Goal: Information Seeking & Learning: Learn about a topic

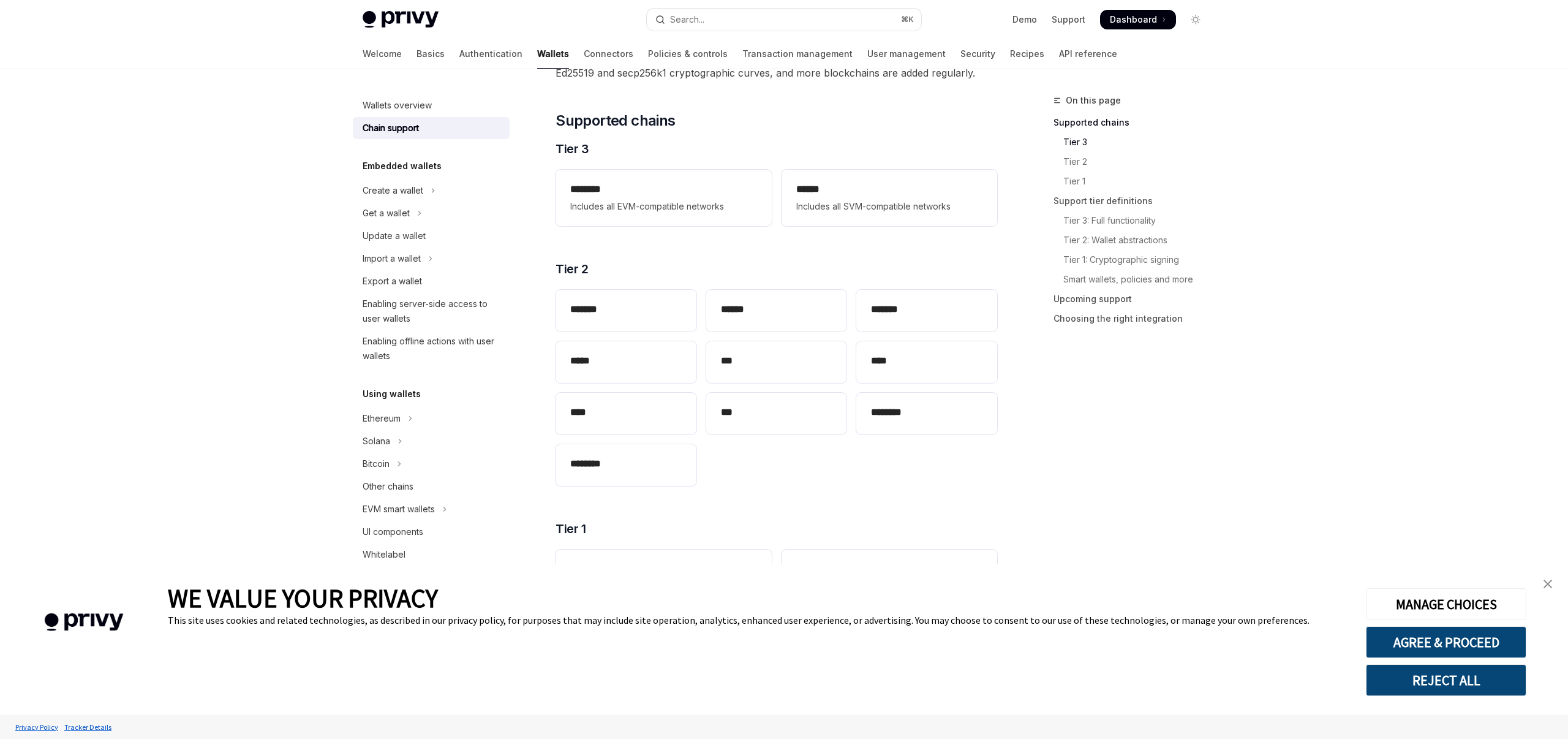
scroll to position [43, 0]
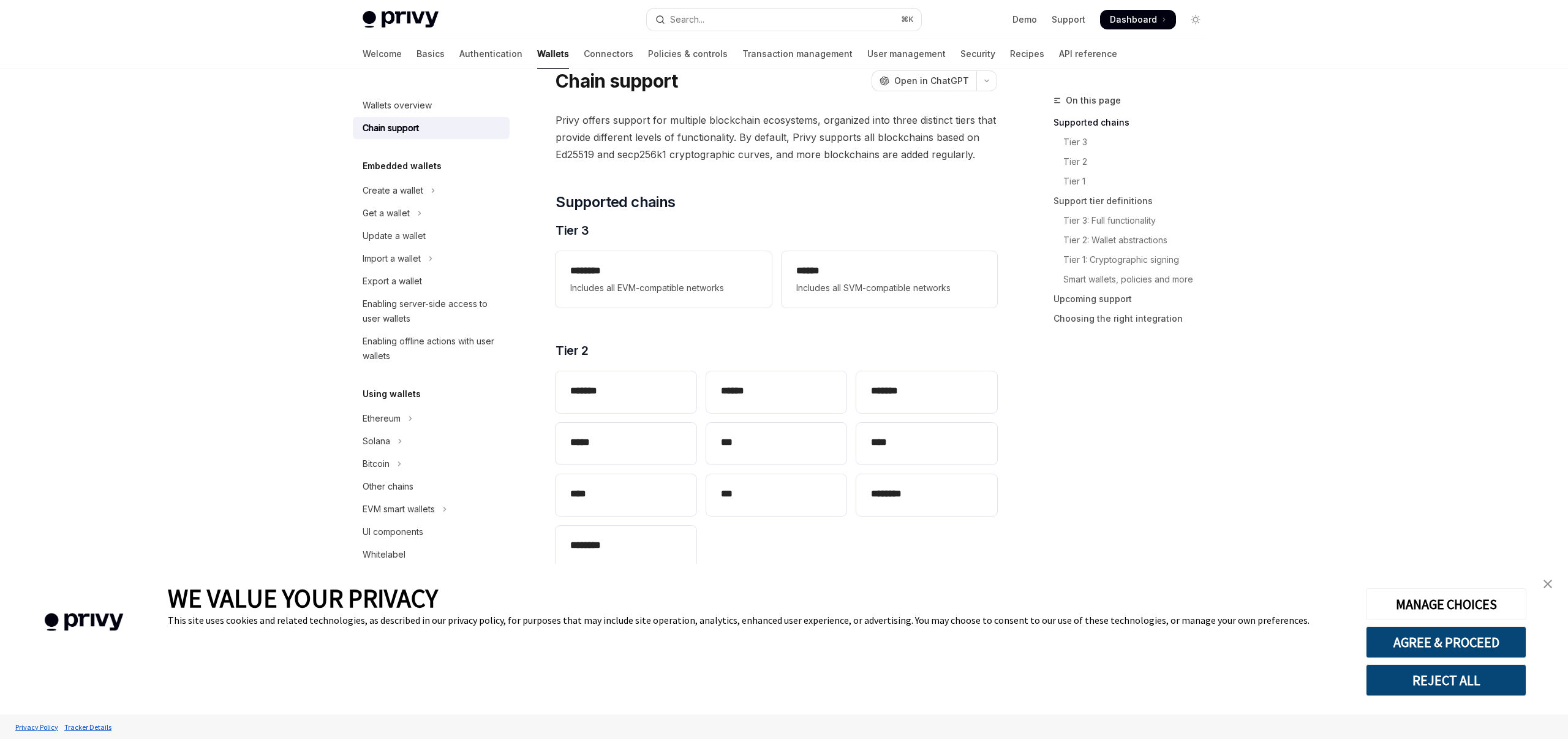
click at [1542, 582] on link "close banner" at bounding box center [1548, 584] width 25 height 25
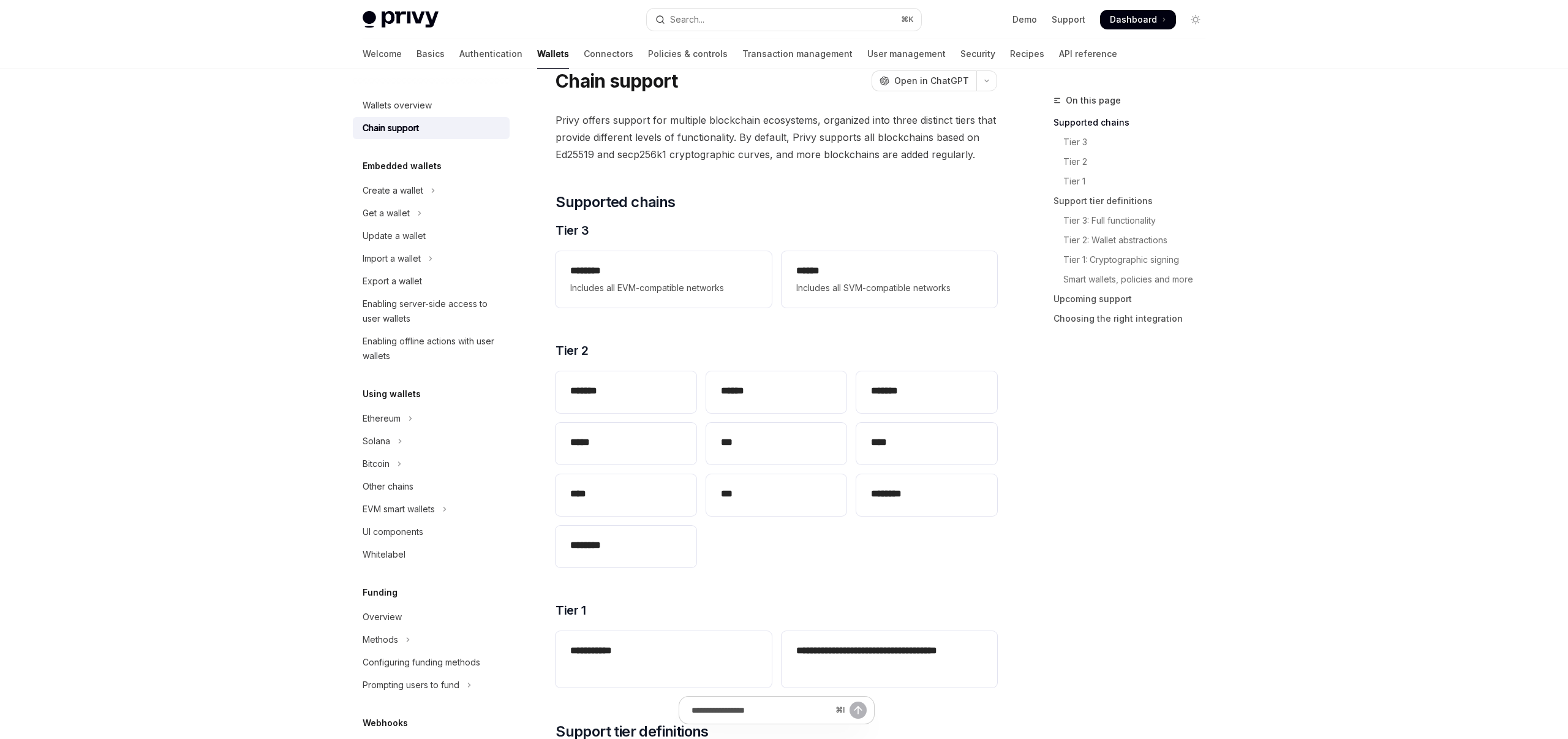
click at [1140, 402] on div "On this page Supported chains Tier 3 Tier 2 Tier 1 Support tier definitions Tie…" at bounding box center [1122, 416] width 186 height 646
click at [1069, 431] on div "On this page Supported chains Tier 3 Tier 2 Tier 1 Support tier definitions Tie…" at bounding box center [1122, 416] width 186 height 646
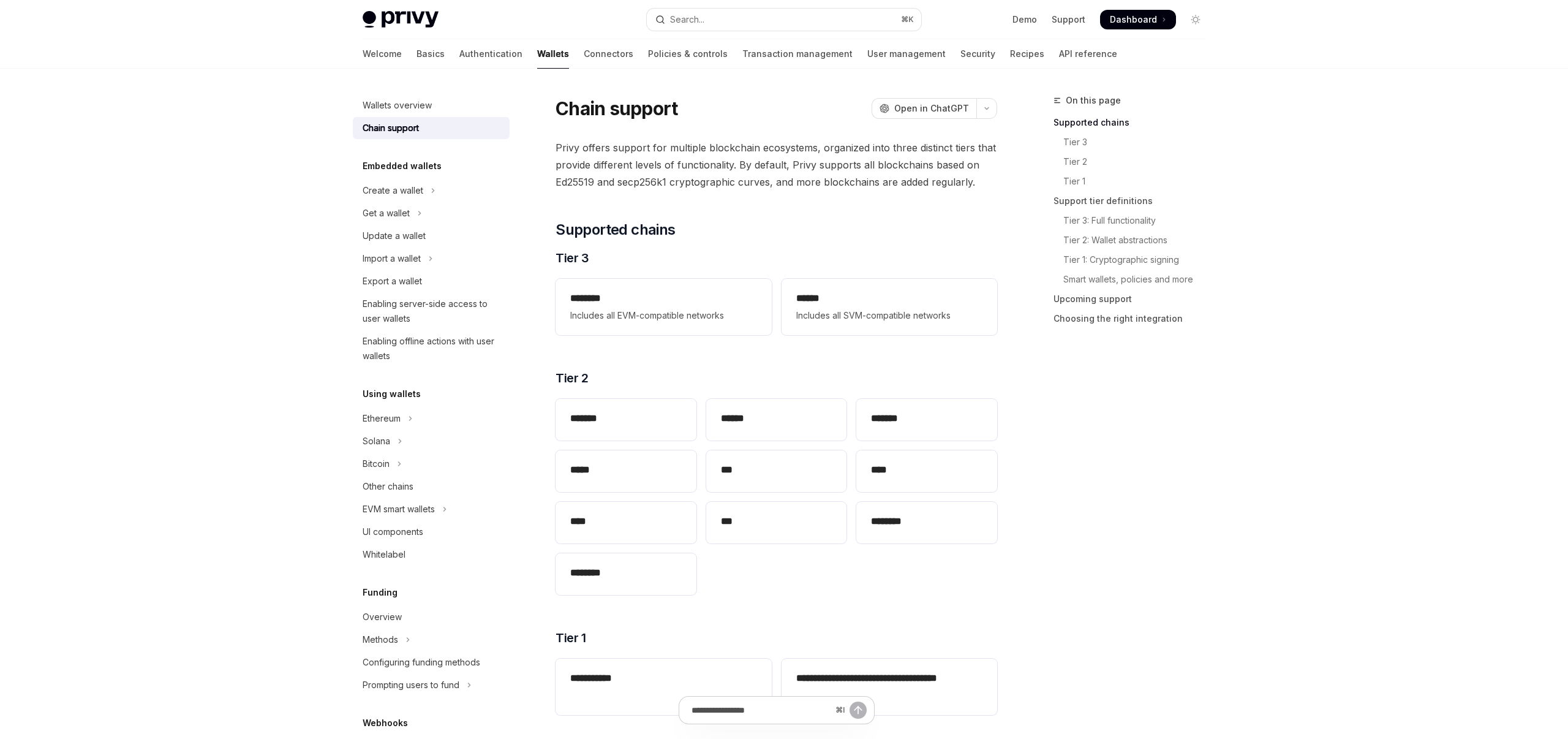
scroll to position [0, 0]
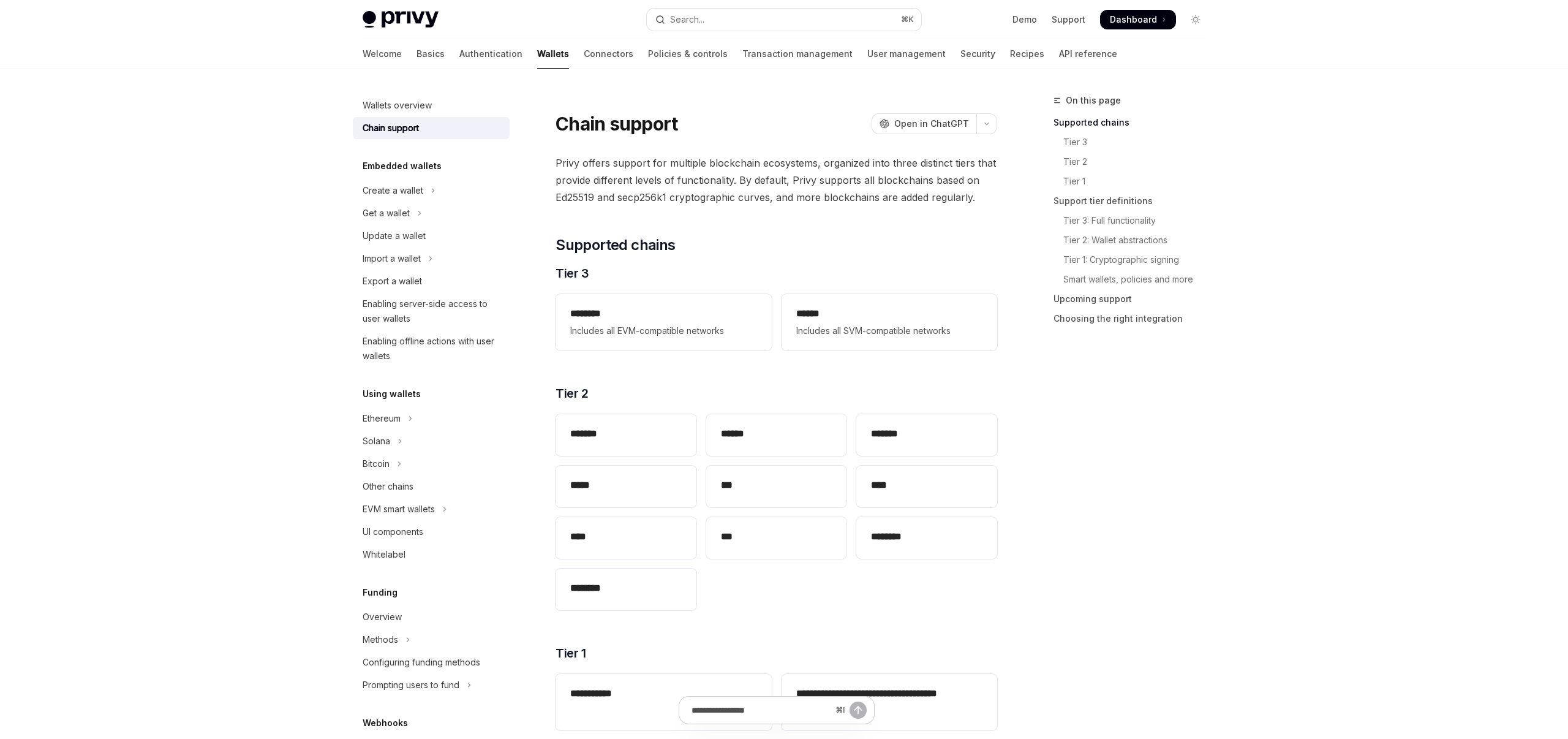
click at [1069, 431] on div "On this page Supported chains Tier 3 Tier 2 Tier 1 Support tier definitions Tie…" at bounding box center [1122, 416] width 186 height 646
click at [1194, 477] on div "On this page Supported chains Tier 3 Tier 2 Tier 1 Support tier definitions Tie…" at bounding box center [1122, 416] width 186 height 646
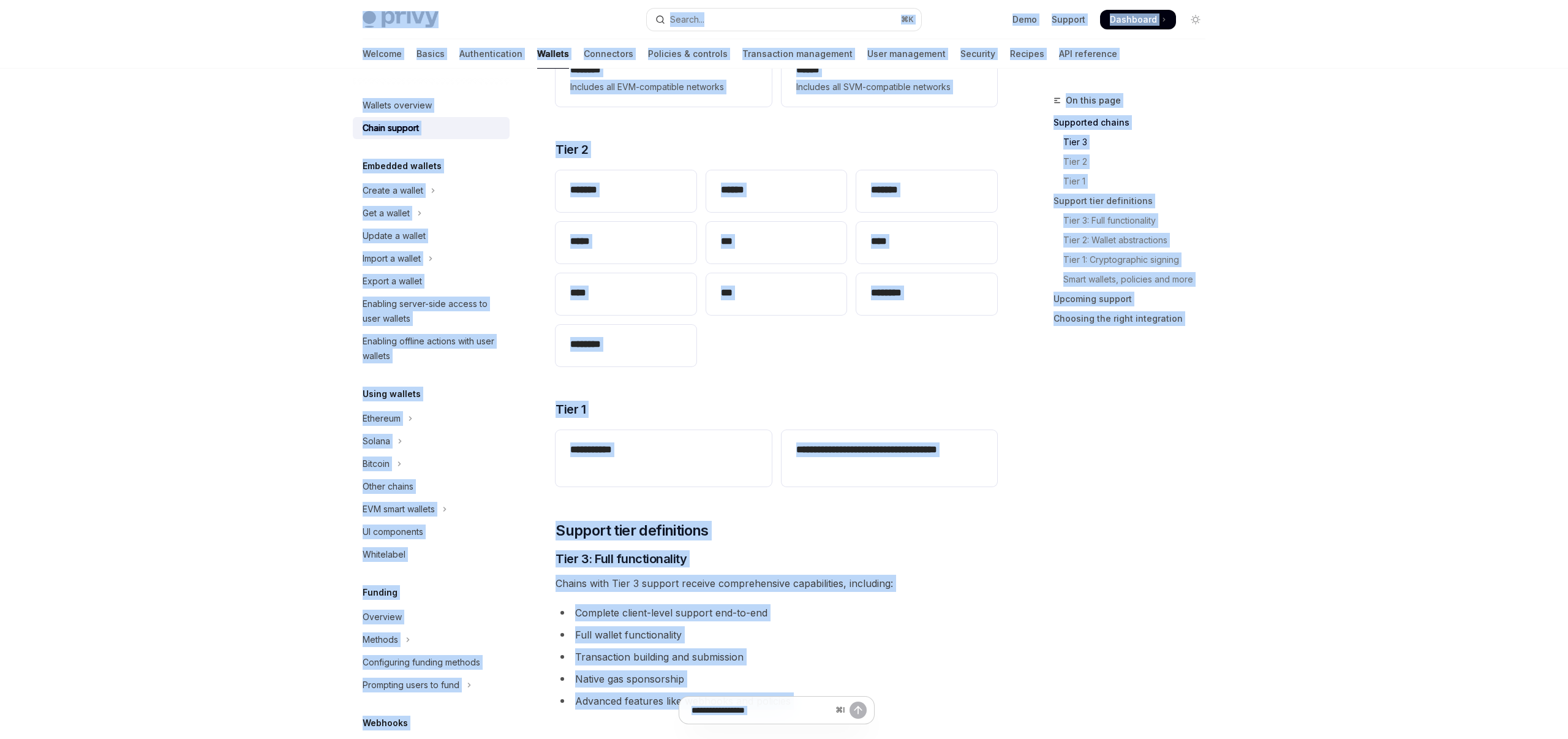
click at [1194, 477] on div "On this page Supported chains Tier 3 Tier 2 Tier 1 Support tier definitions Tie…" at bounding box center [1122, 416] width 186 height 646
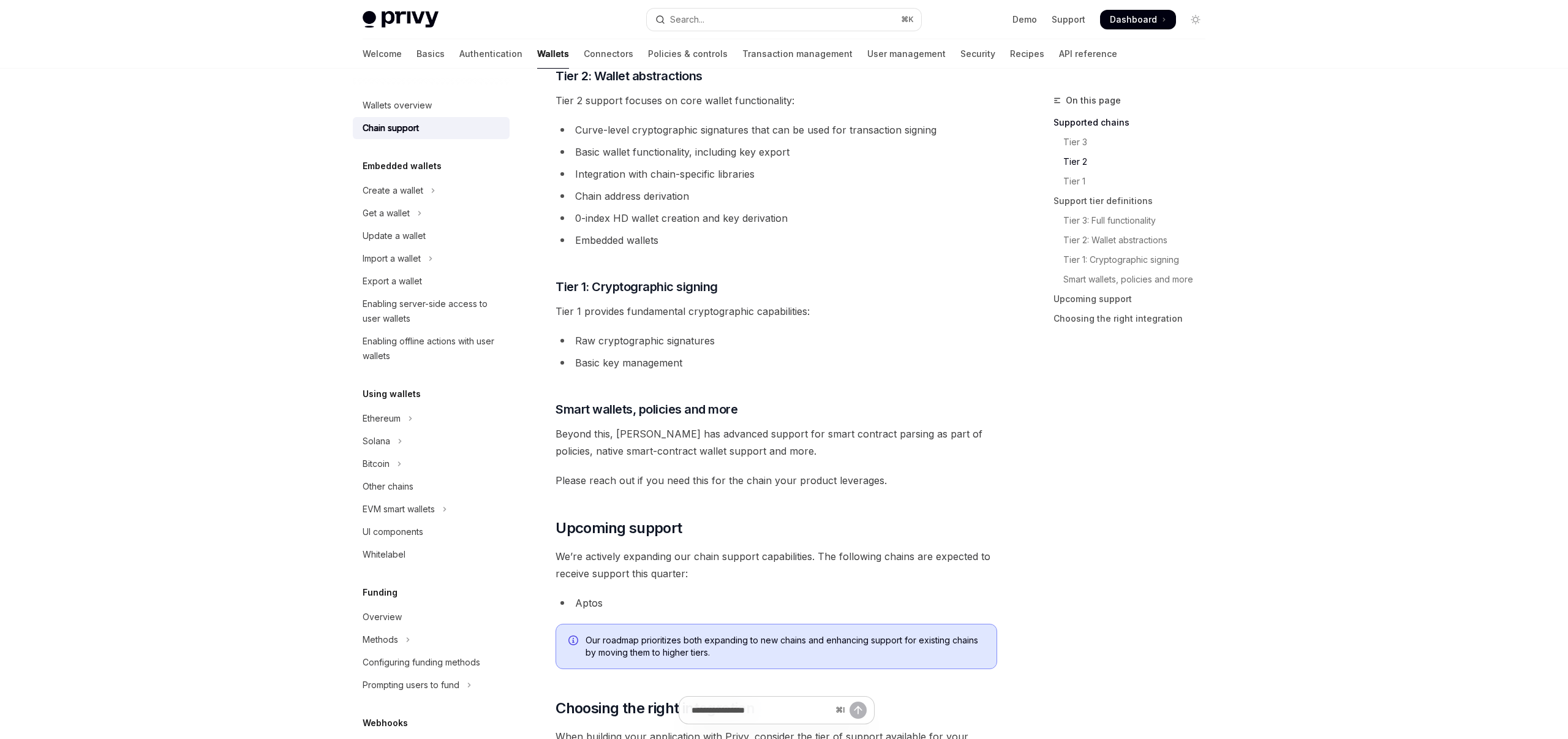
scroll to position [1138, 0]
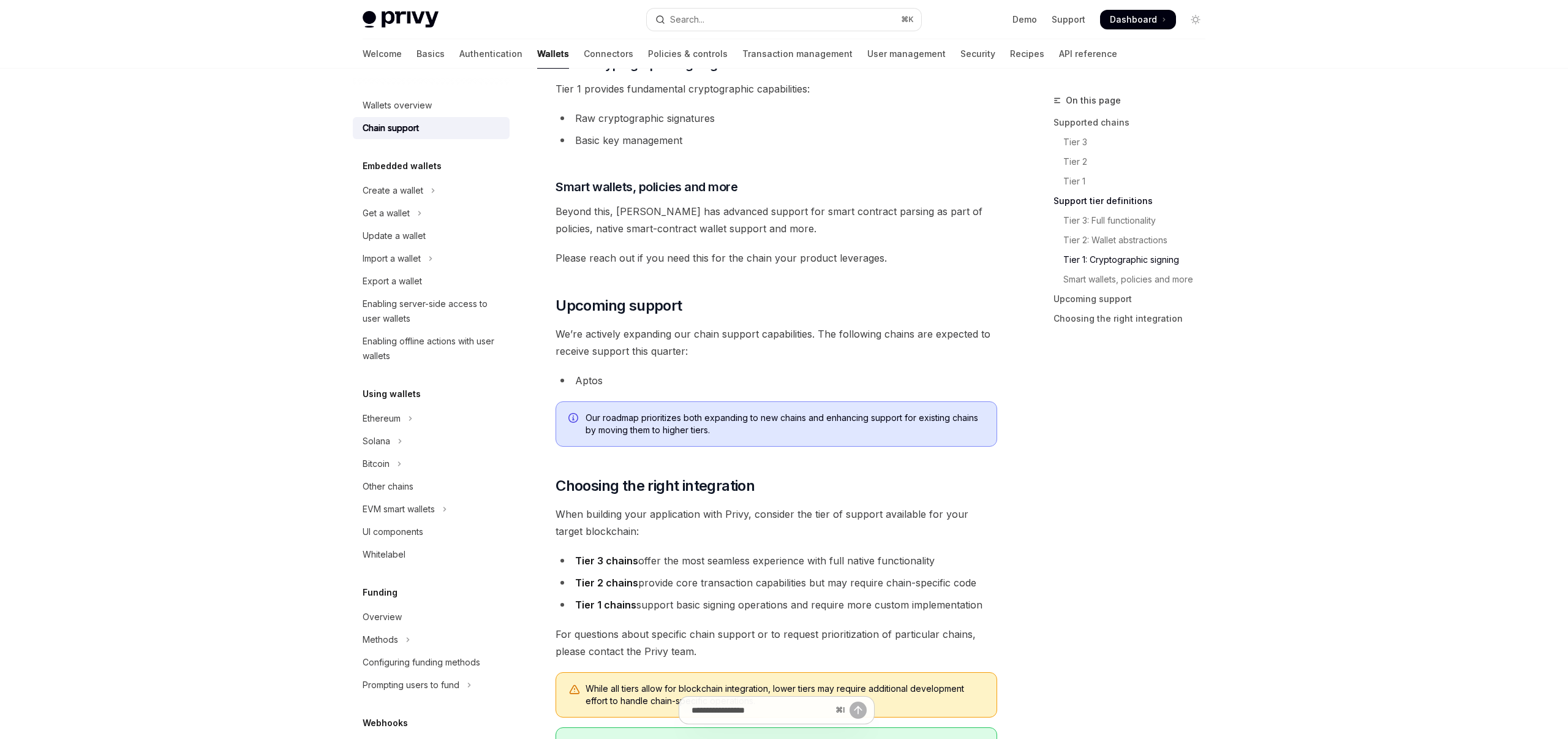
click at [778, 385] on li "Aptos" at bounding box center [776, 381] width 441 height 17
